Goal: Information Seeking & Learning: Find specific fact

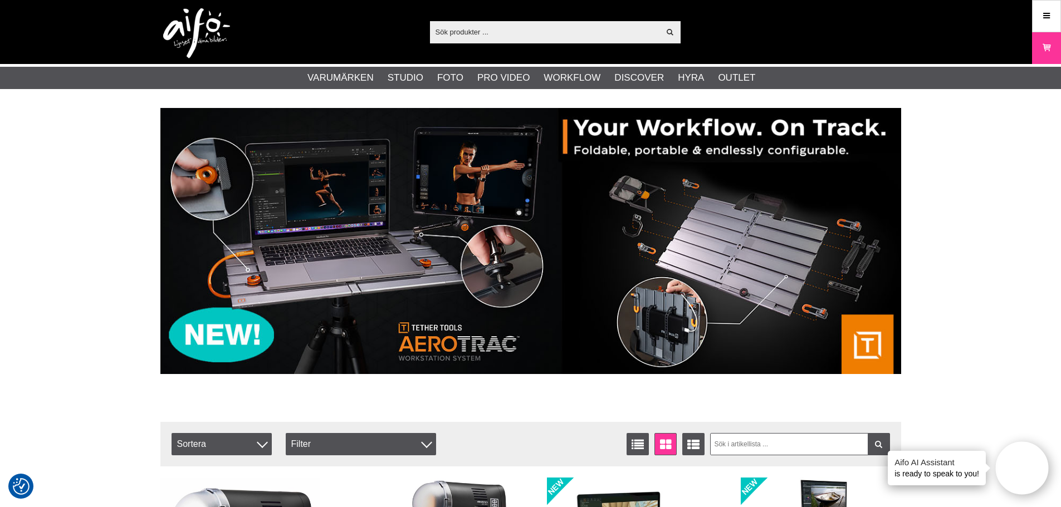
click at [481, 33] on input "text" at bounding box center [545, 31] width 230 height 17
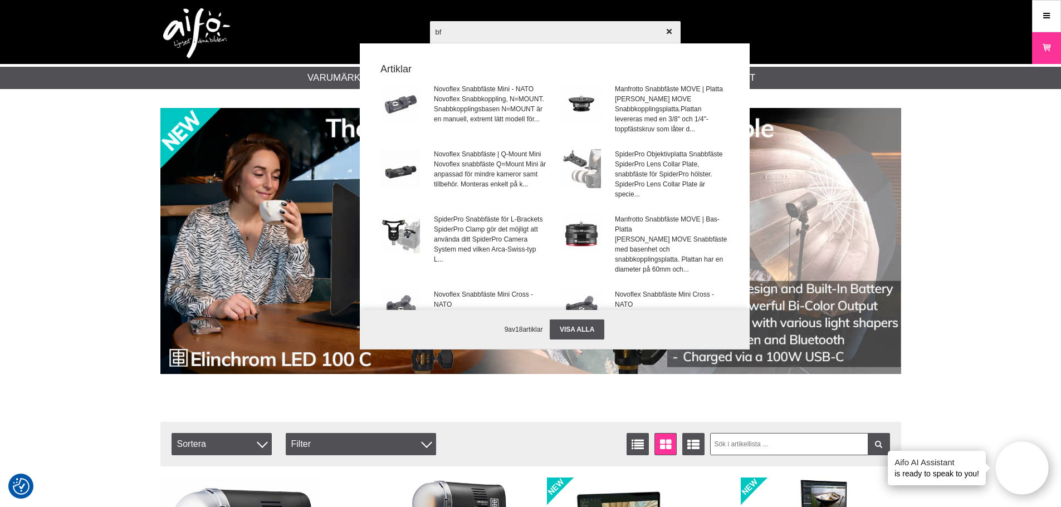
drag, startPoint x: 476, startPoint y: 36, endPoint x: 310, endPoint y: 7, distance: 168.4
click at [314, 26] on div "bf Visa alla Artiklar Novoflex Snabbfäste Mini - NATO Novoflex Snabbkoppling, N…" at bounding box center [530, 32] width 757 height 64
type input "sigma bf"
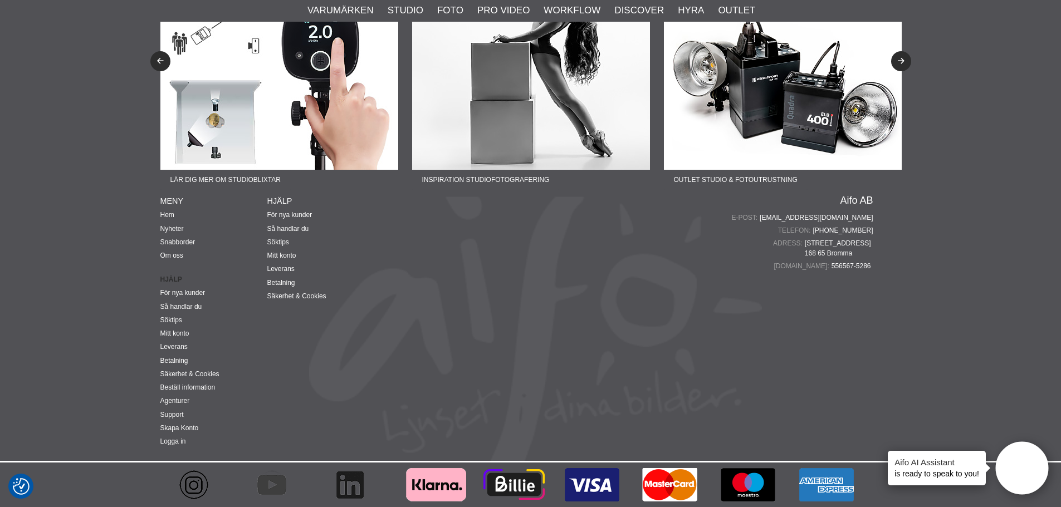
scroll to position [2217, 0]
